Goal: Communication & Community: Answer question/provide support

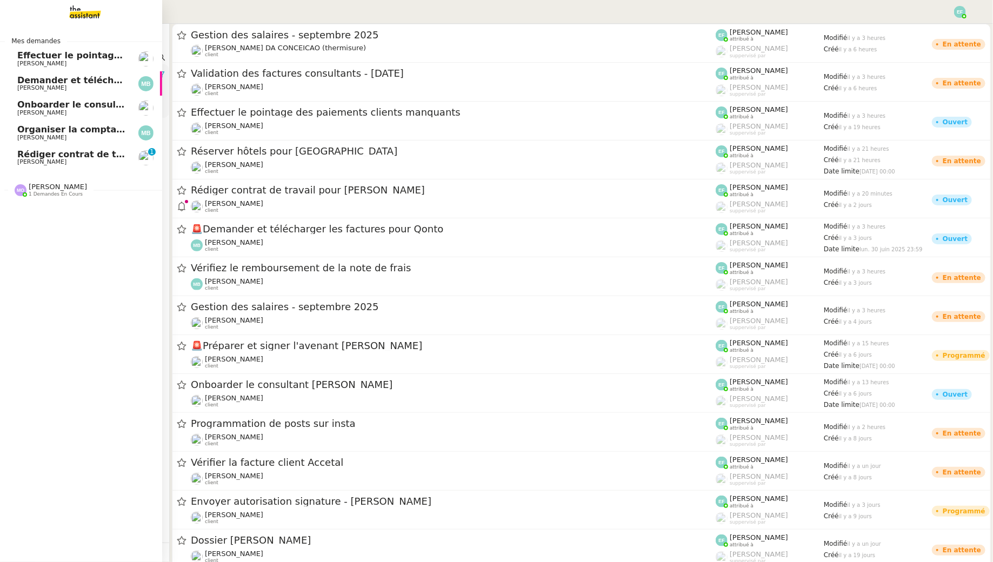
click at [24, 164] on span "[PERSON_NAME]" at bounding box center [41, 161] width 49 height 7
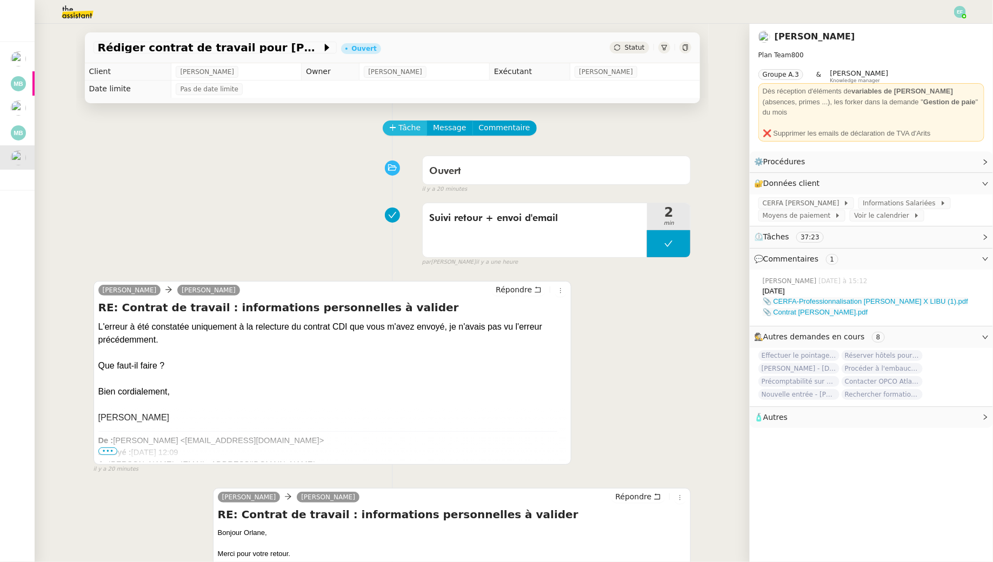
click at [406, 130] on span "Tâche" at bounding box center [410, 128] width 22 height 12
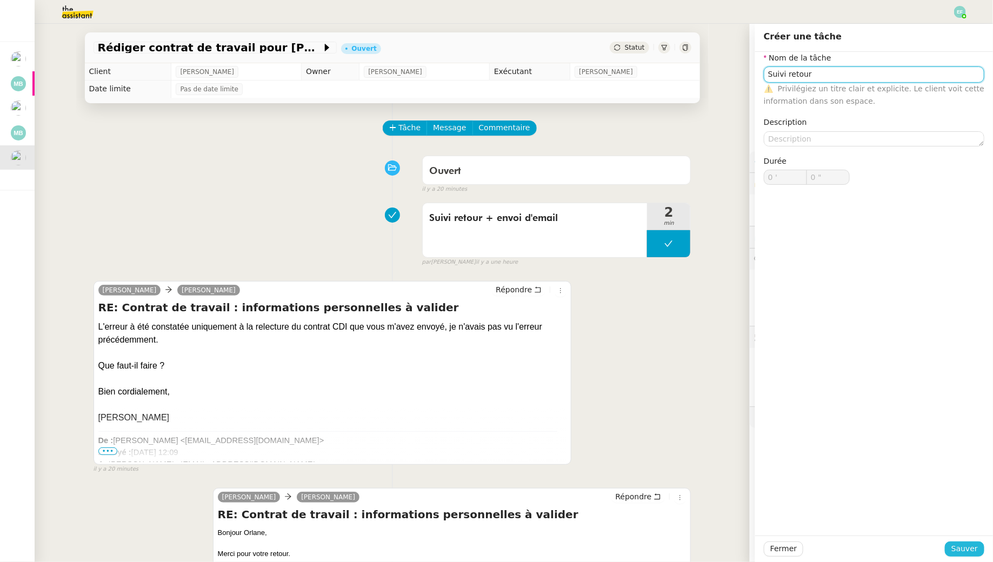
type input "Suivi retour"
click at [979, 553] on button "Sauver" at bounding box center [963, 548] width 39 height 15
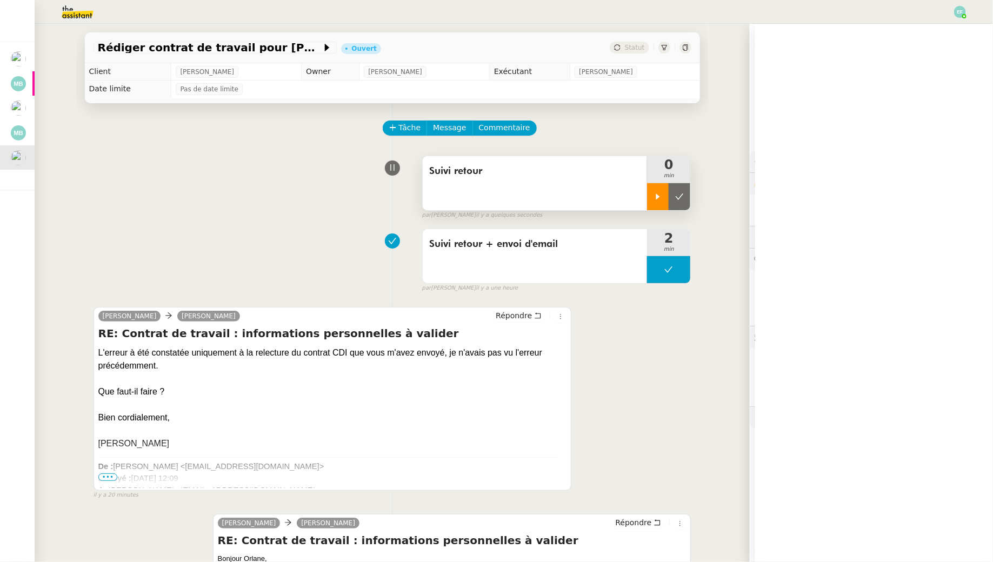
click at [662, 189] on div at bounding box center [658, 196] width 22 height 27
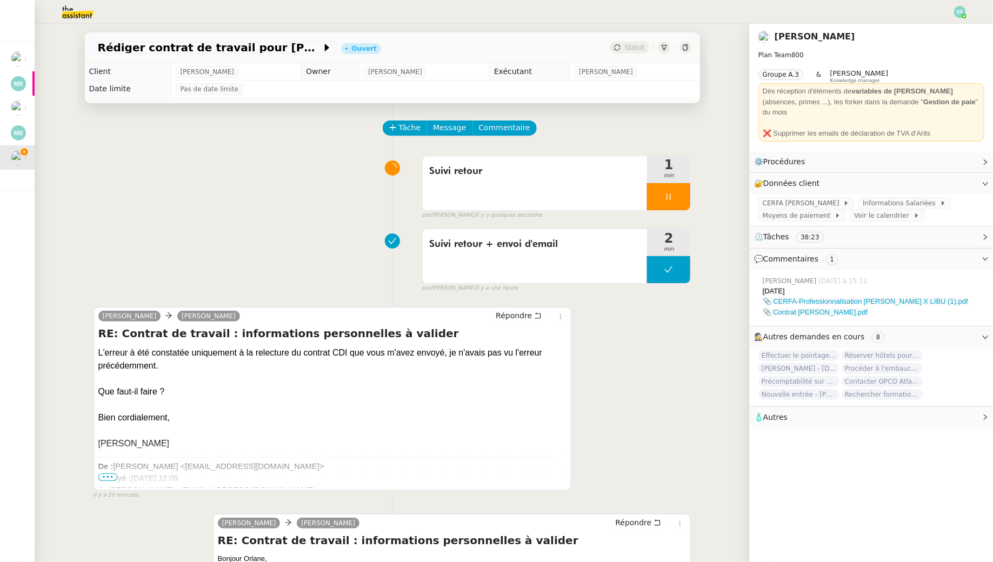
scroll to position [75, 0]
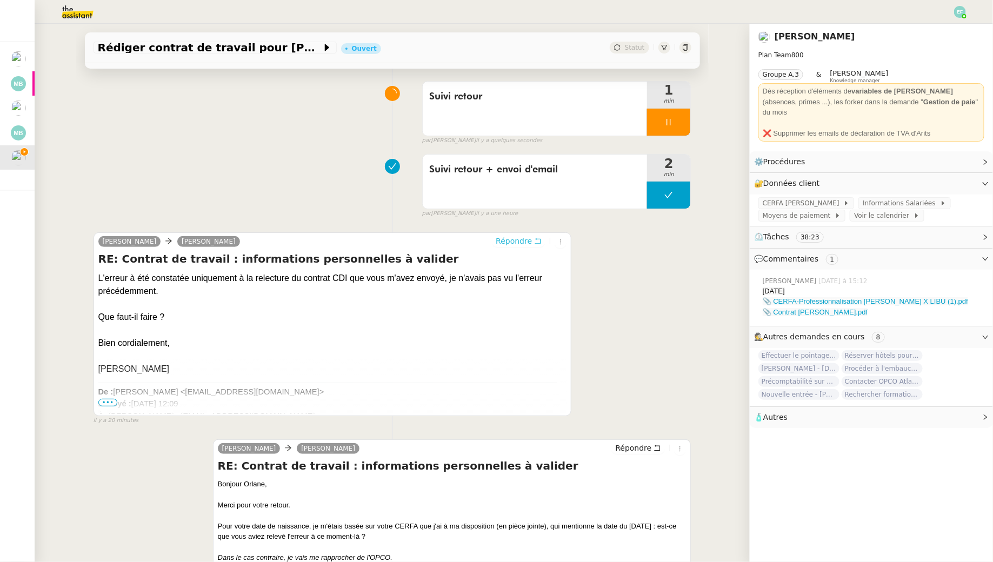
click at [536, 239] on icon at bounding box center [538, 241] width 6 height 6
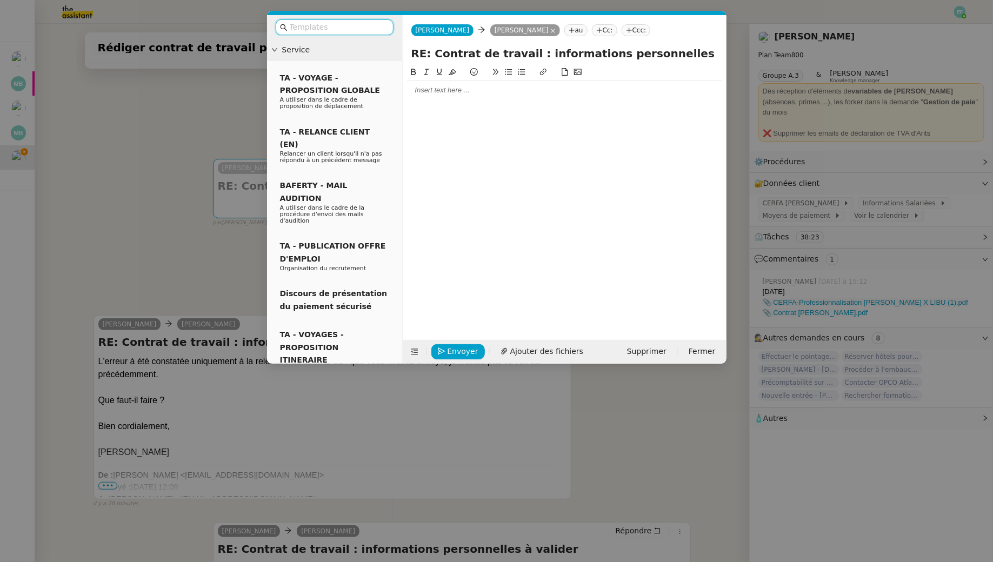
click at [476, 91] on div at bounding box center [564, 90] width 315 height 10
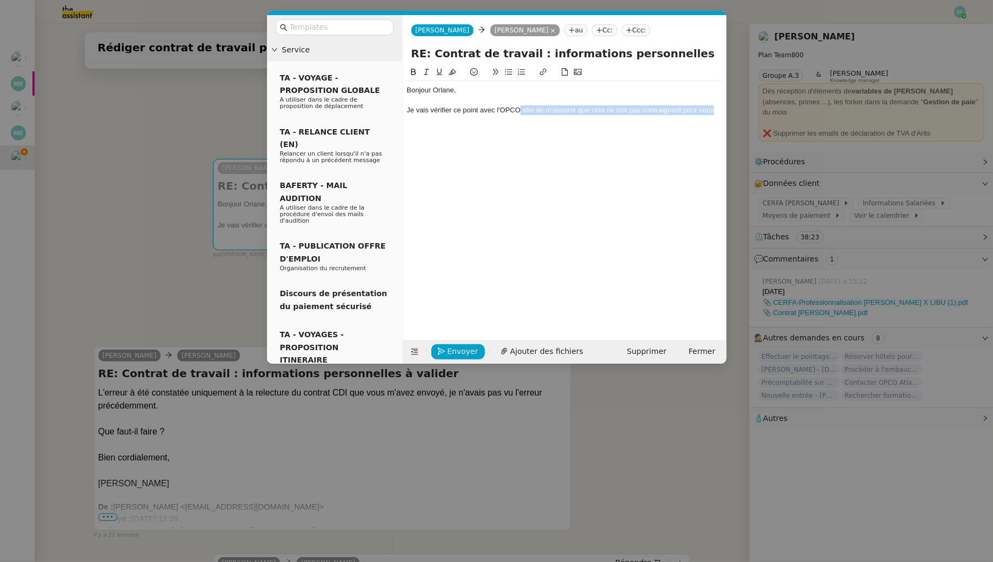
drag, startPoint x: 521, startPoint y: 110, endPoint x: 708, endPoint y: 130, distance: 188.5
click at [708, 130] on div "Bonjour Orlane, Je vais vérifier ce point avec l'OPCO afin de m'assurer que cel…" at bounding box center [564, 194] width 315 height 257
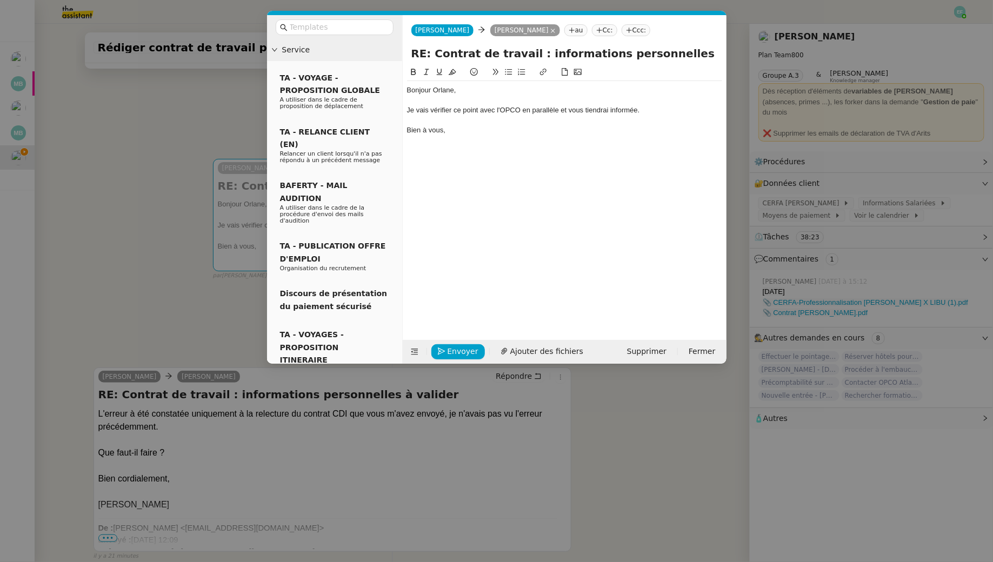
click at [524, 109] on div "Je vais vérifier ce point avec l'OPCO en parallèle et vous tiendrai informée." at bounding box center [564, 110] width 315 height 10
click at [472, 143] on div "Bonjour Orlane, Je vais vérifier ce point avec l'OPCO en parallèle et vous tien…" at bounding box center [564, 194] width 315 height 257
click at [470, 348] on span "Envoyer" at bounding box center [462, 351] width 31 height 12
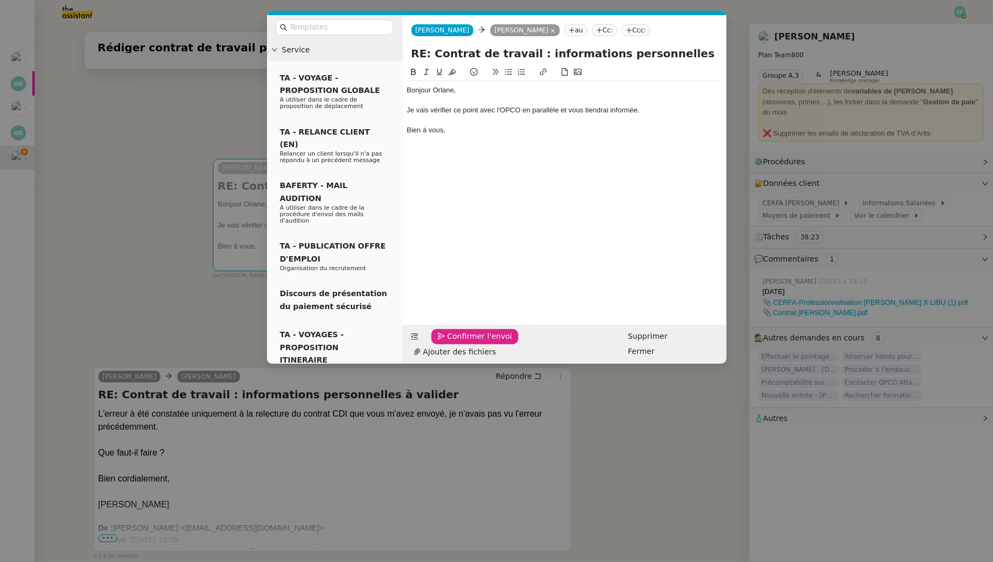
click at [467, 152] on div "Bonjour Orlane, Je vais vérifier ce point avec l'OPCO en parallèle et vous tien…" at bounding box center [564, 187] width 315 height 242
click at [135, 128] on nz-modal-container "Service TA - VOYAGE - PROPOSITION GLOBALE A utiliser dans le cadre de propositi…" at bounding box center [496, 281] width 993 height 562
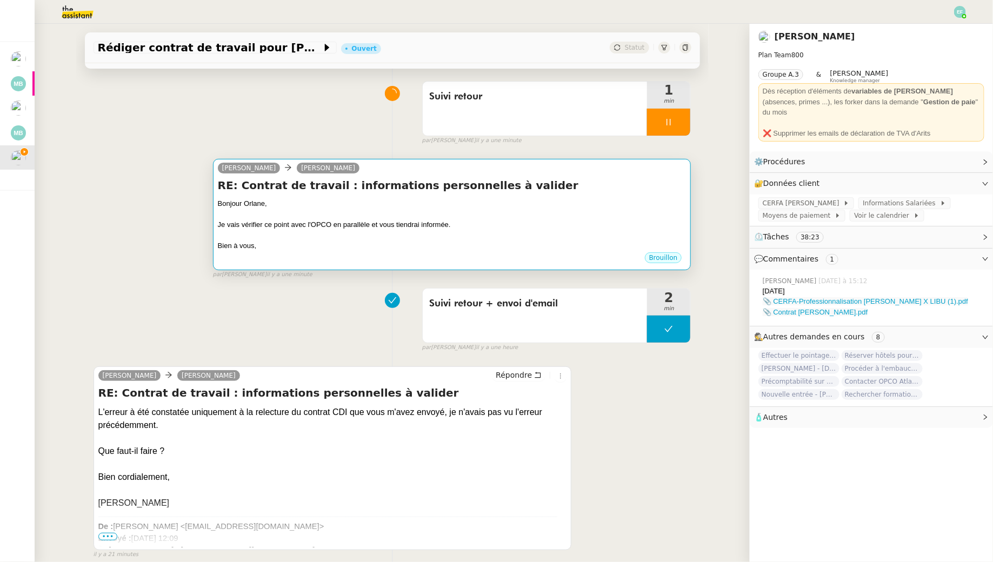
click at [470, 210] on div at bounding box center [452, 214] width 468 height 11
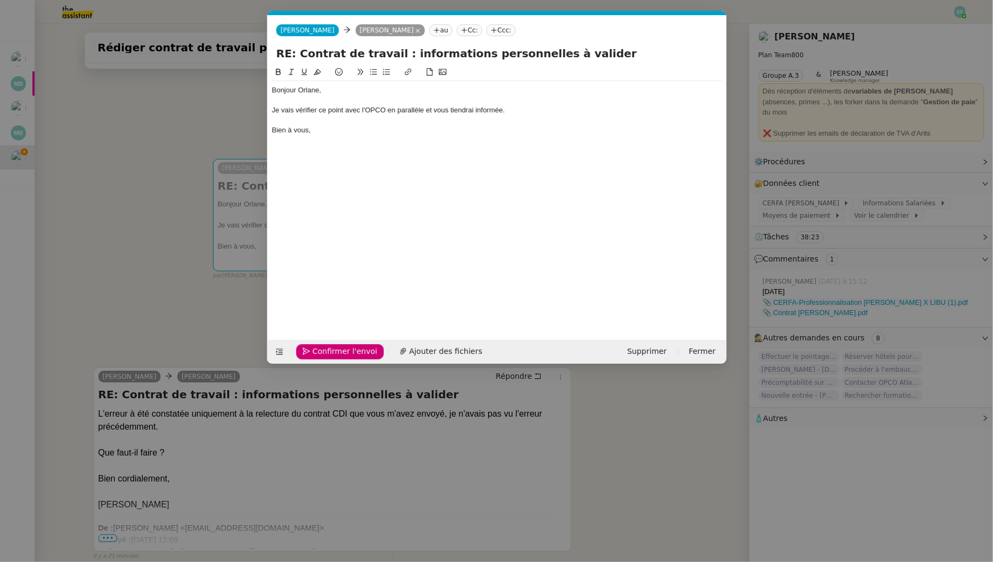
scroll to position [0, 23]
click at [562, 111] on div "Je vais vérifier ce point avec l'OPCO en parallèle et vous tiendrai informée." at bounding box center [497, 110] width 450 height 10
click at [314, 355] on span "Envoyer" at bounding box center [327, 351] width 31 height 12
click at [314, 355] on span "Confirmer l'envoi" at bounding box center [344, 351] width 65 height 12
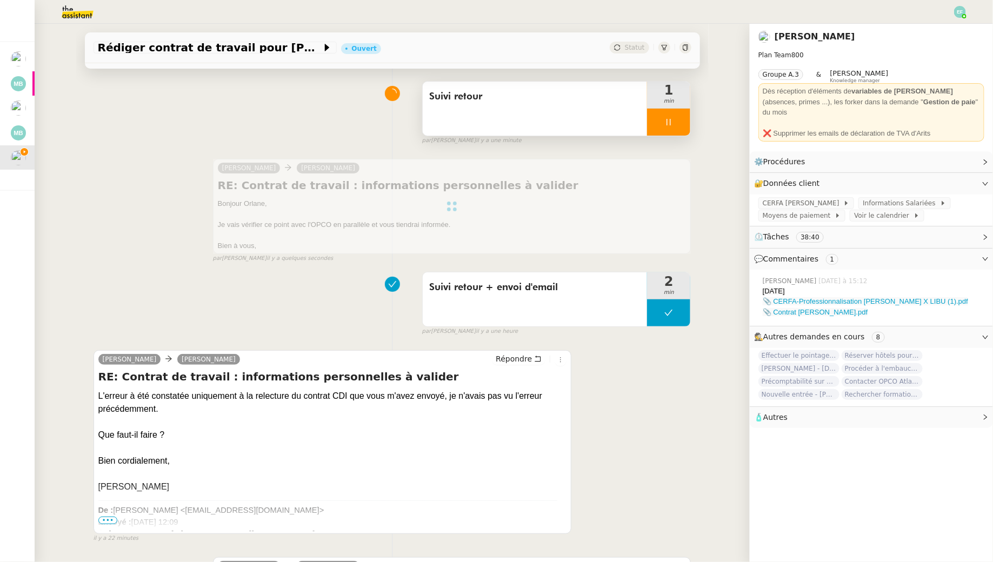
click at [515, 120] on div "Suivi retour" at bounding box center [535, 109] width 225 height 54
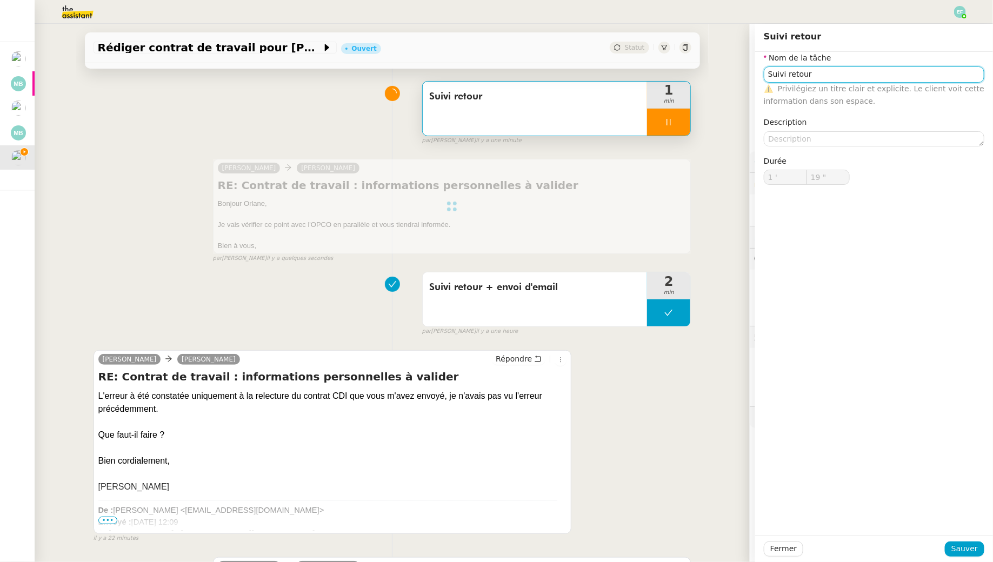
type input "20 ""
click at [820, 76] on input "Suivi retour" at bounding box center [873, 74] width 220 height 16
type input "Suivi retour"
type input "1 '"
type input "21 ""
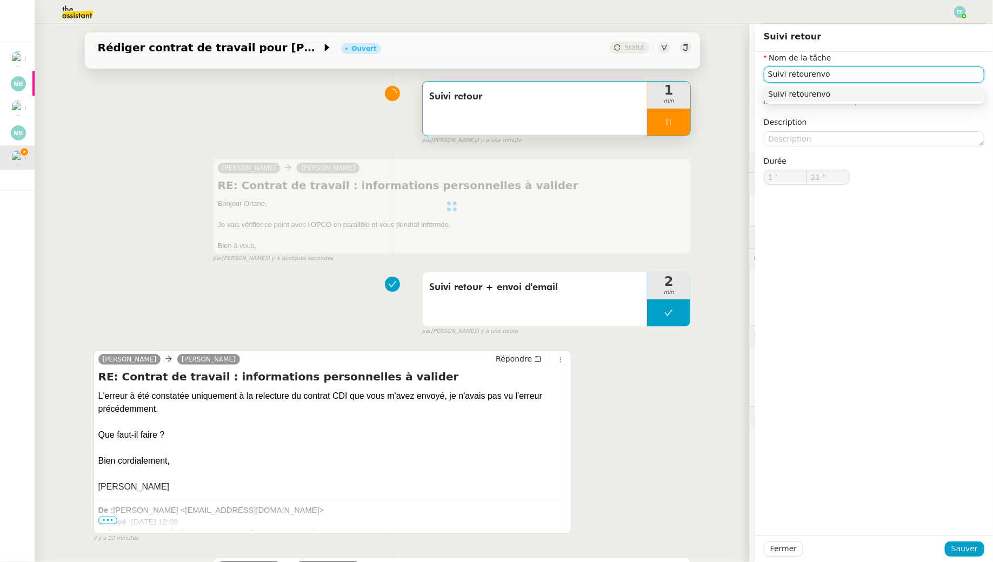
type input "Suivi retourenvoi"
type input "22 ""
type input "Suivi retour"
type input "23 ""
type input "Suivi retour + env"
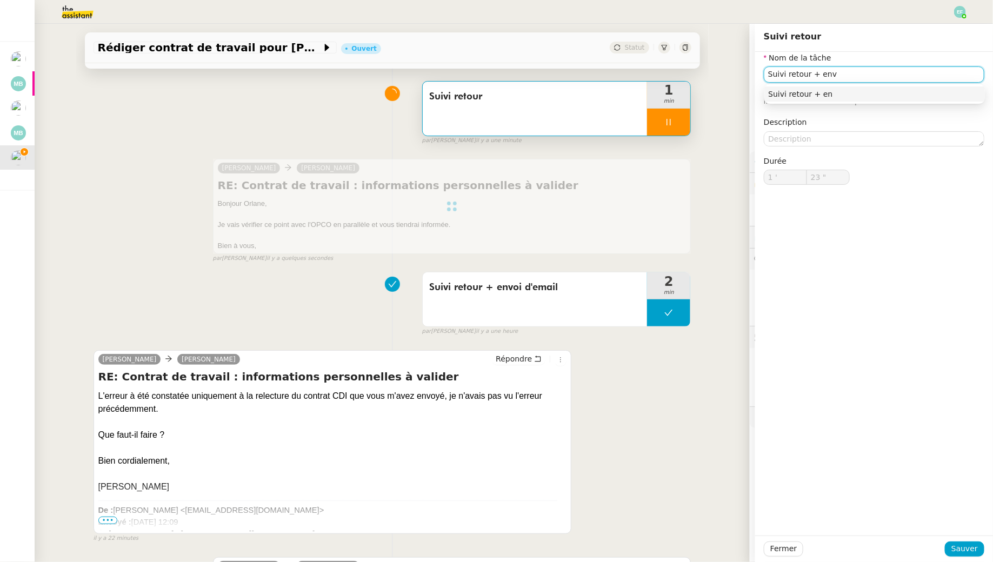
type input "24 ""
type input "Suivi retour + envoi d'email"
type input "26 ""
type input "Suivi retour + envoi d'email"
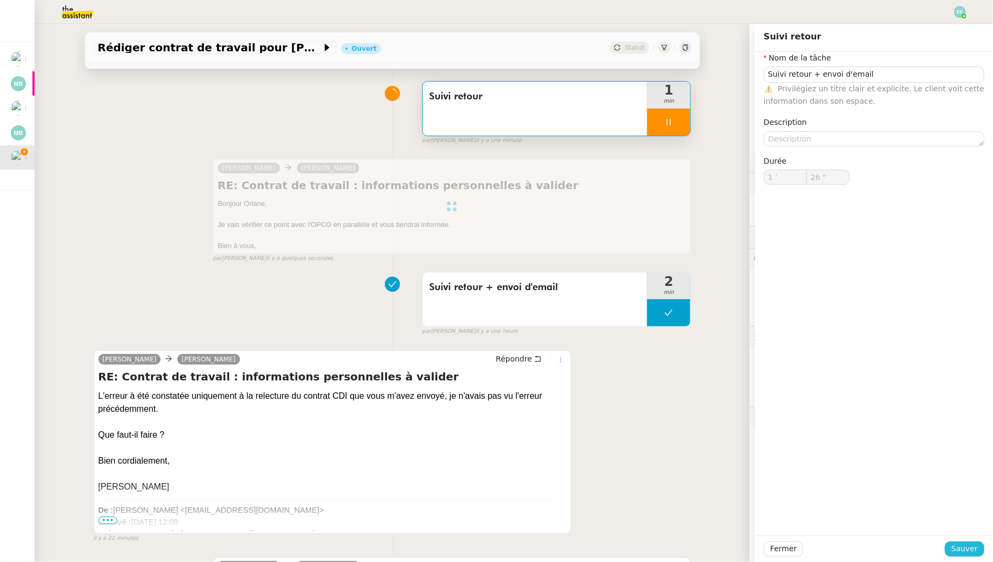
click at [963, 552] on span "Sauver" at bounding box center [964, 548] width 26 height 12
type input "27 ""
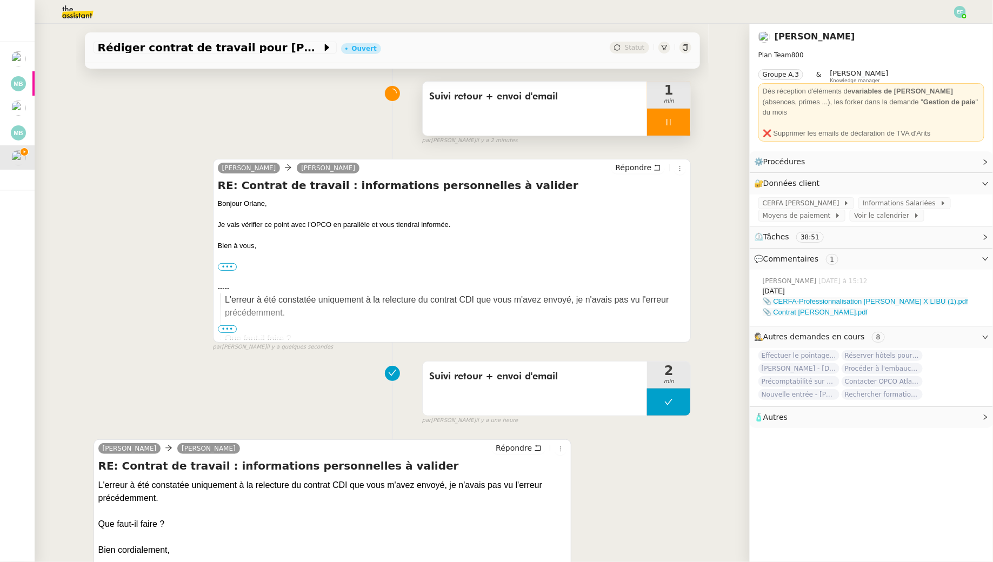
click at [668, 124] on icon at bounding box center [668, 122] width 9 height 9
click at [675, 123] on icon at bounding box center [679, 122] width 9 height 9
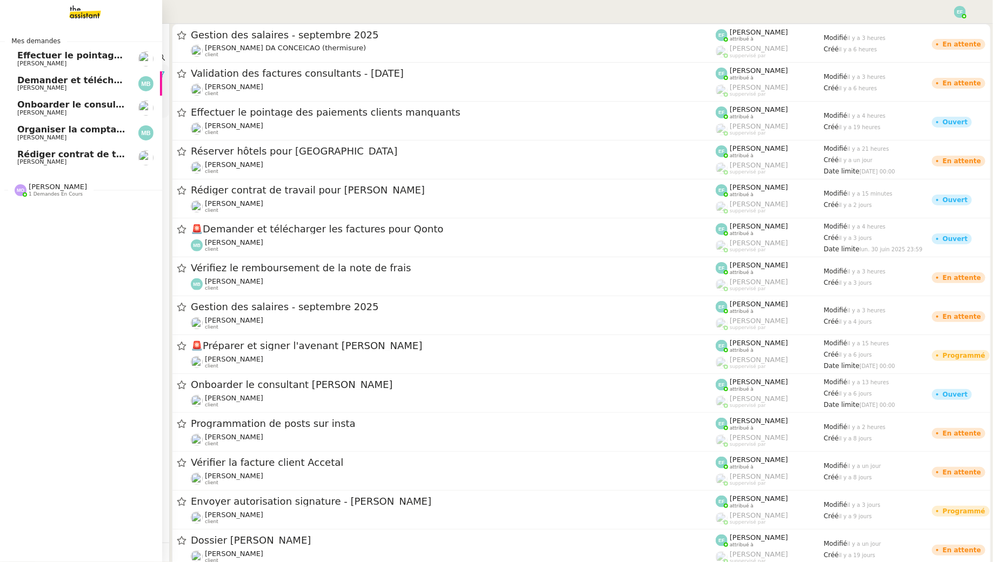
click at [39, 160] on span "[PERSON_NAME]" at bounding box center [41, 161] width 49 height 7
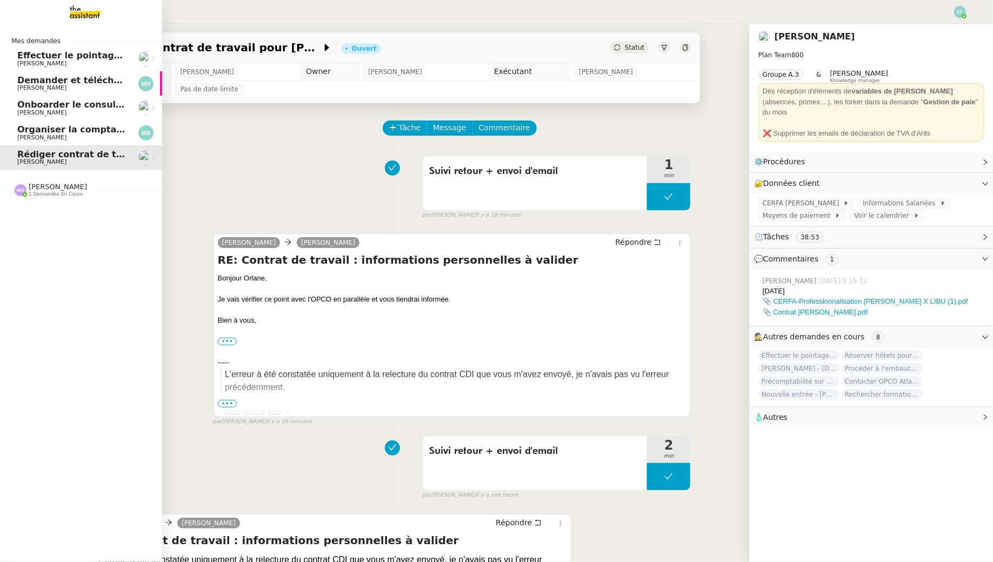
click at [35, 55] on span "Effectuer le pointage des paiements clients manquants" at bounding box center [152, 55] width 270 height 10
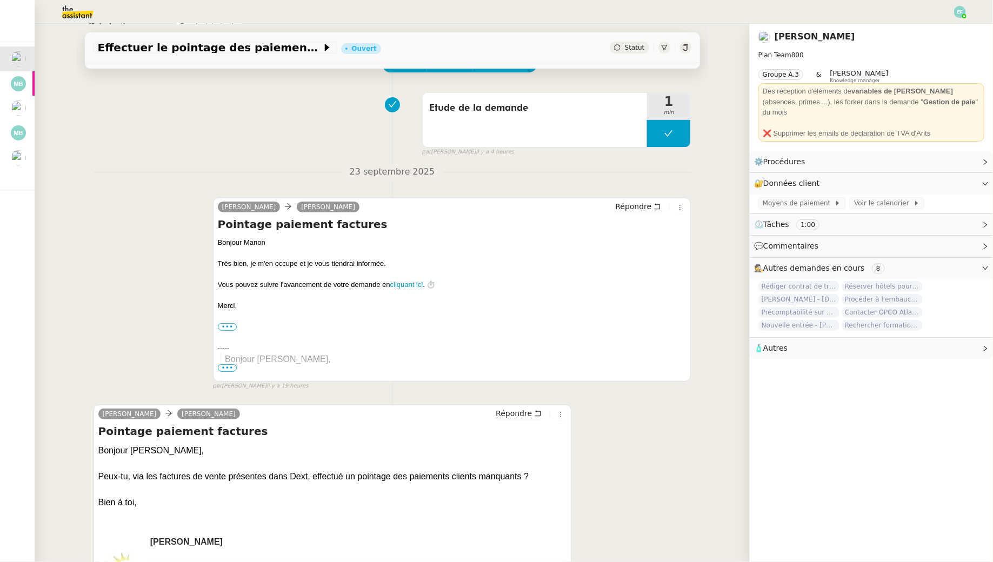
scroll to position [66, 0]
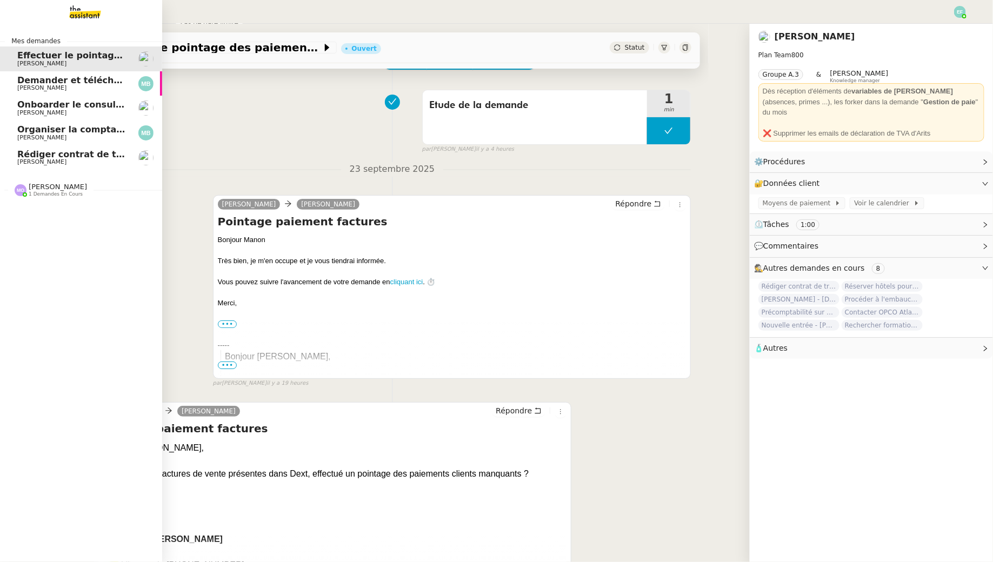
click at [66, 108] on span "Onboarder le consultant [PERSON_NAME]" at bounding box center [118, 104] width 202 height 10
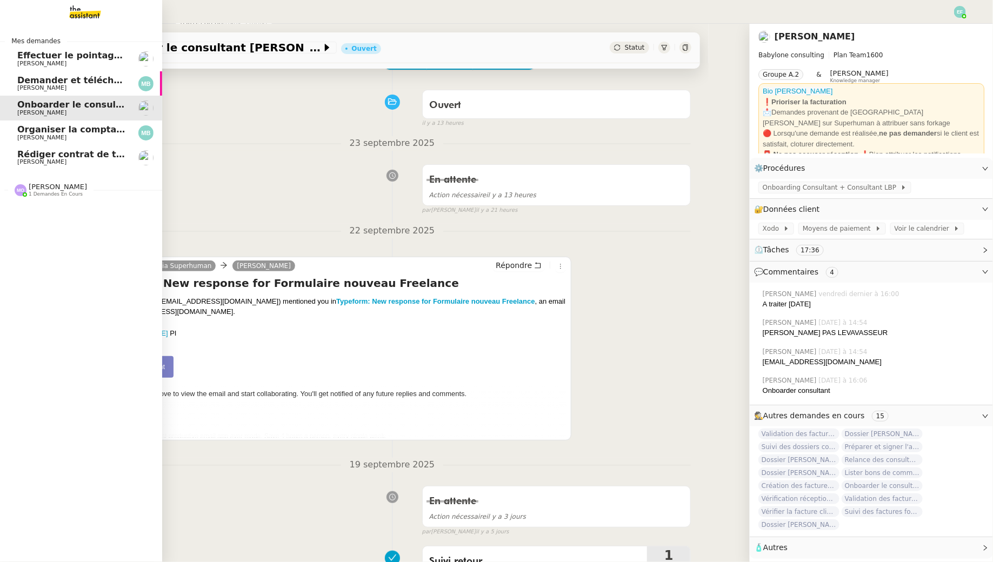
click at [28, 80] on span "Demander et télécharger les factures pour Qonto" at bounding box center [137, 80] width 241 height 10
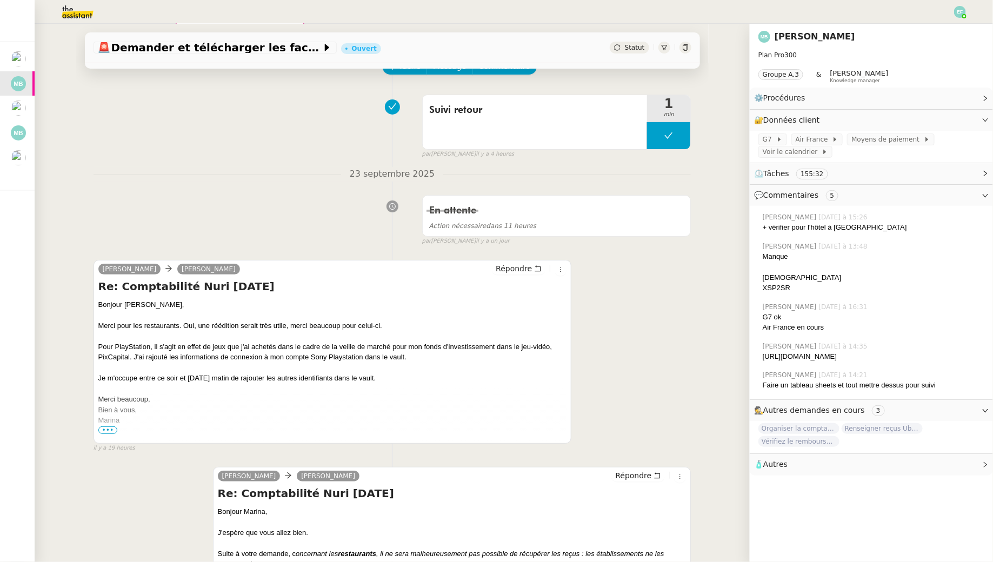
scroll to position [102, 0]
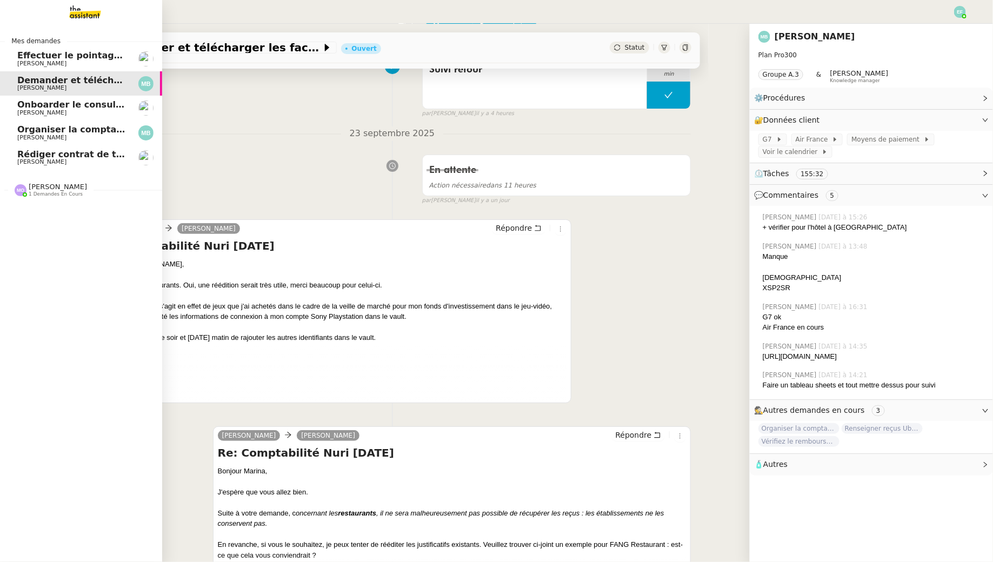
click at [21, 131] on span "Organiser la comptabilité NURI 2025" at bounding box center [106, 129] width 178 height 10
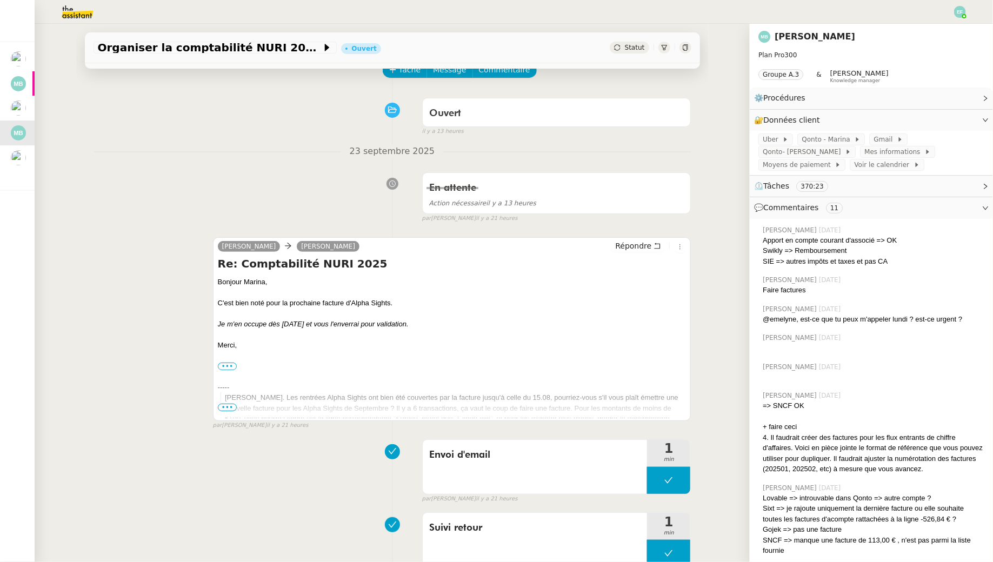
scroll to position [58, 0]
